Goal: Transaction & Acquisition: Purchase product/service

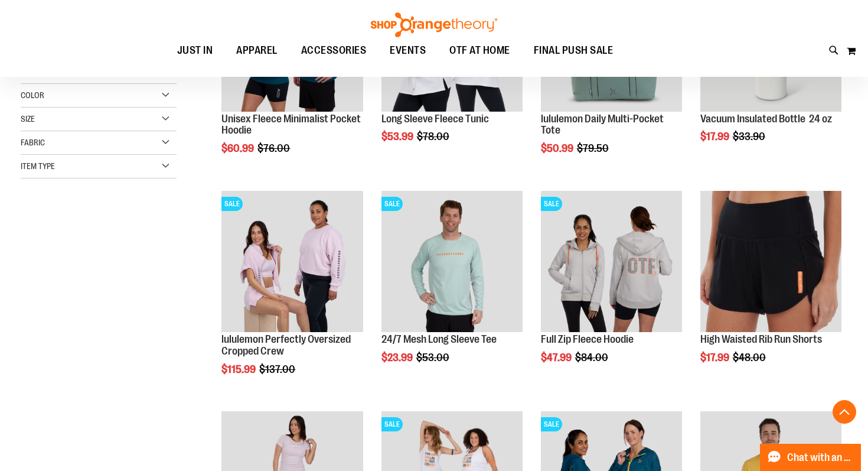
scroll to position [300, 0]
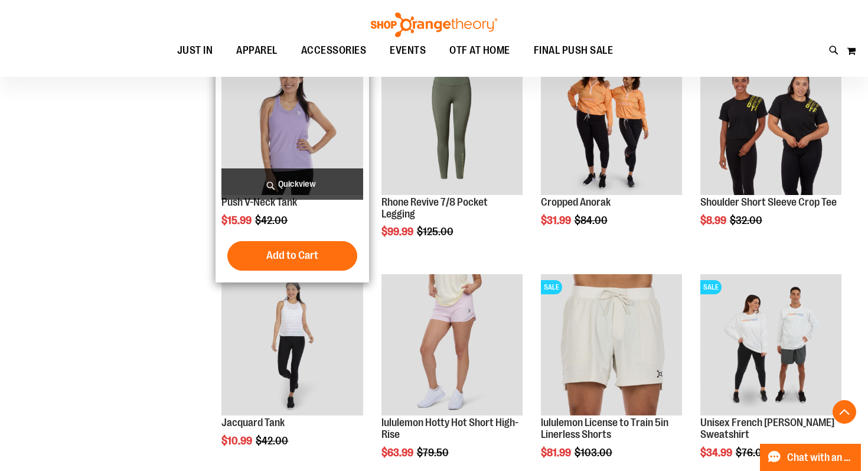
scroll to position [852, 0]
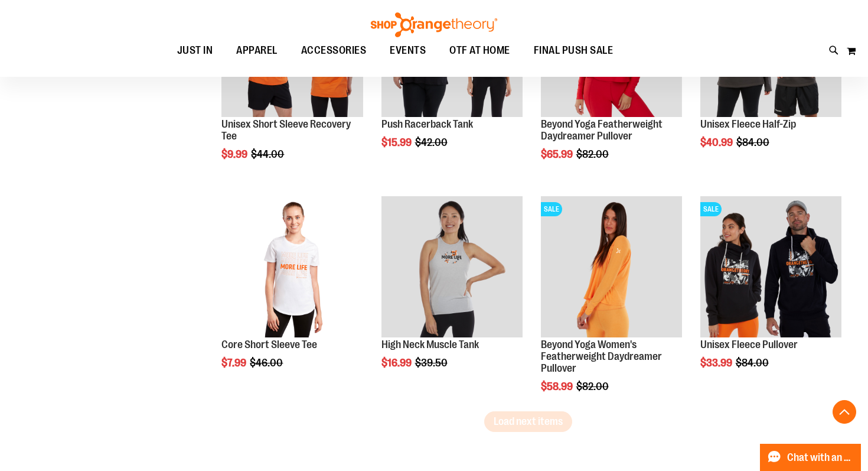
scroll to position [1813, 0]
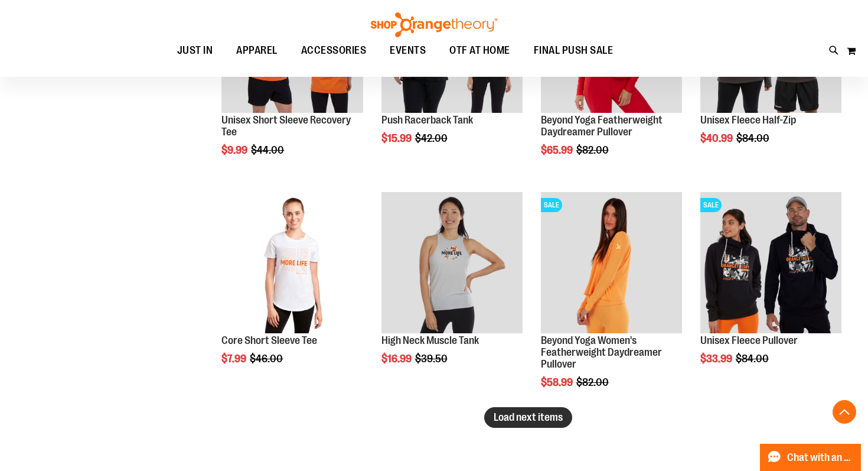
type input "**********"
click at [506, 417] on span "Load next items" at bounding box center [528, 417] width 69 height 12
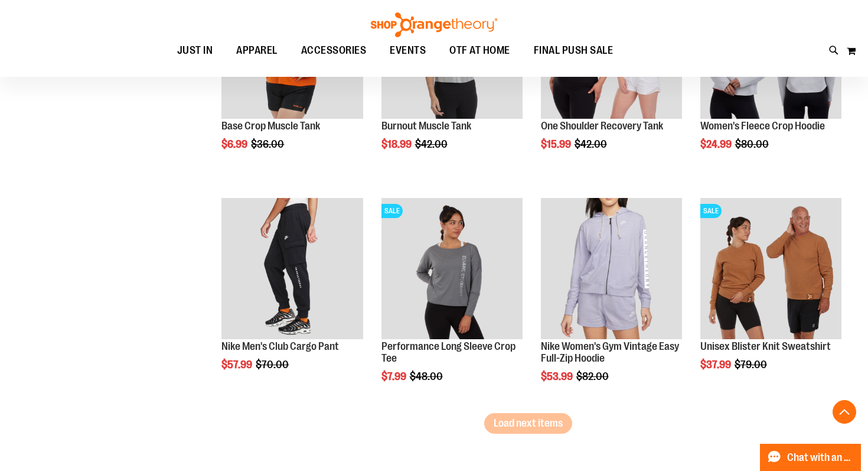
scroll to position [2469, 0]
click at [503, 429] on button "Load next items" at bounding box center [528, 422] width 88 height 21
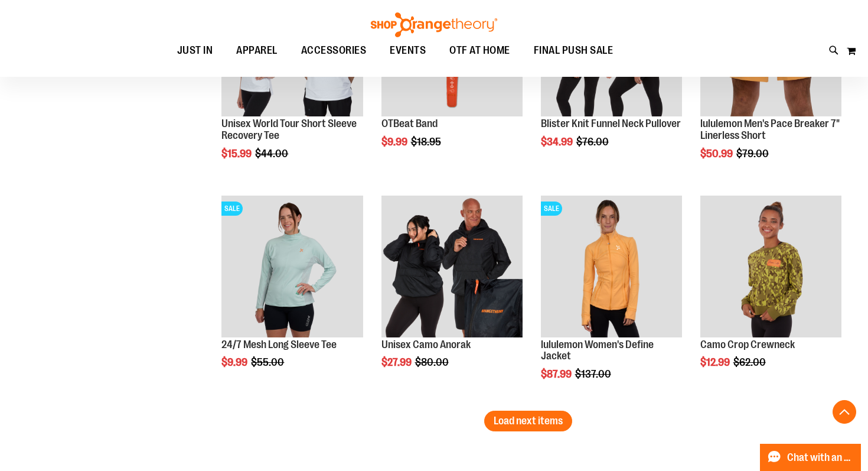
scroll to position [3143, 0]
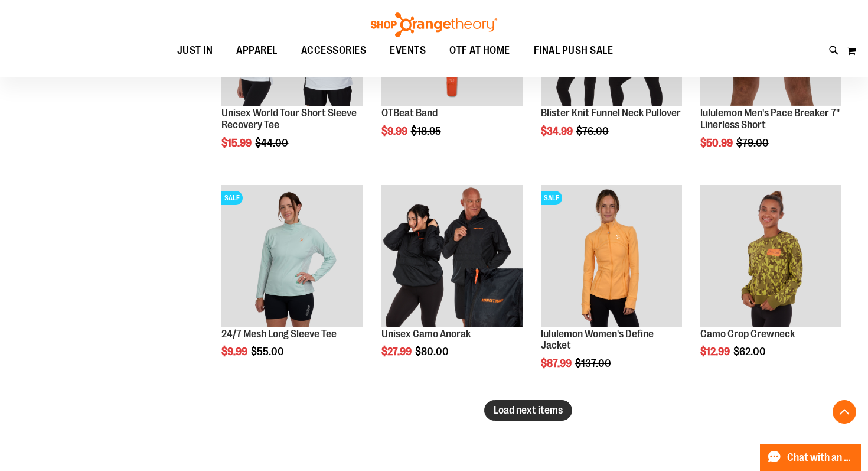
click at [529, 412] on span "Load next items" at bounding box center [528, 410] width 69 height 12
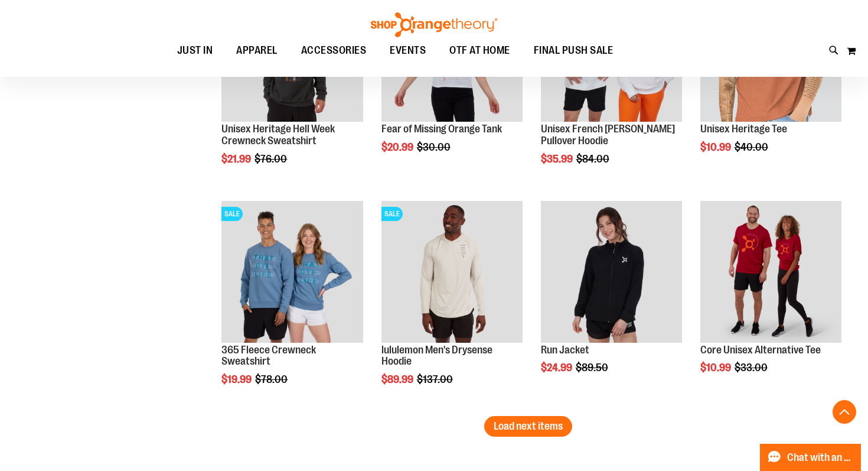
scroll to position [3787, 0]
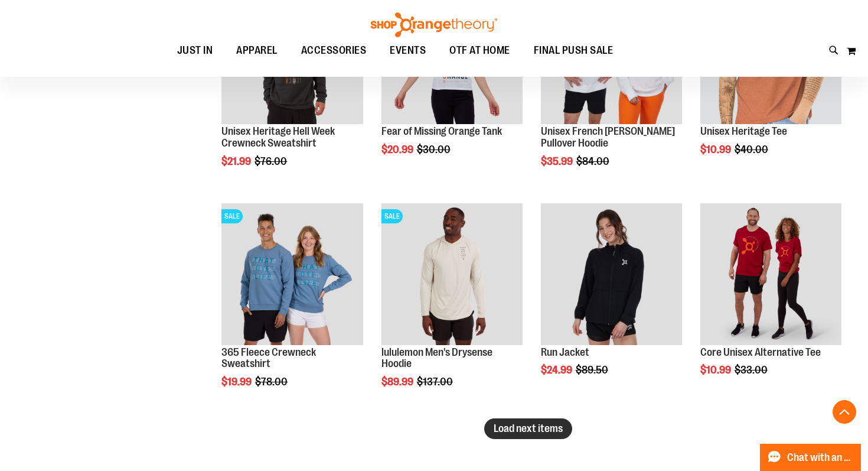
click at [510, 431] on span "Load next items" at bounding box center [528, 428] width 69 height 12
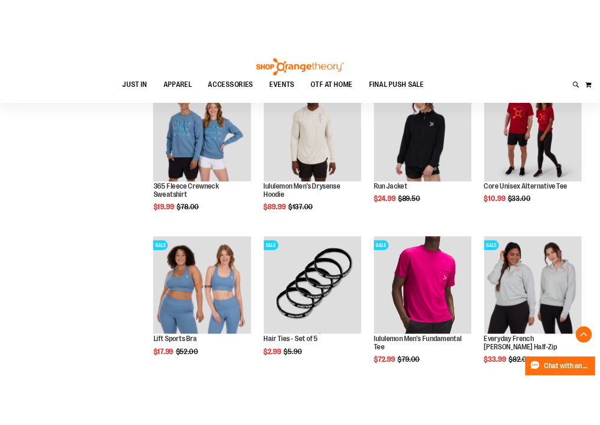
scroll to position [3941, 0]
